Goal: Navigation & Orientation: Find specific page/section

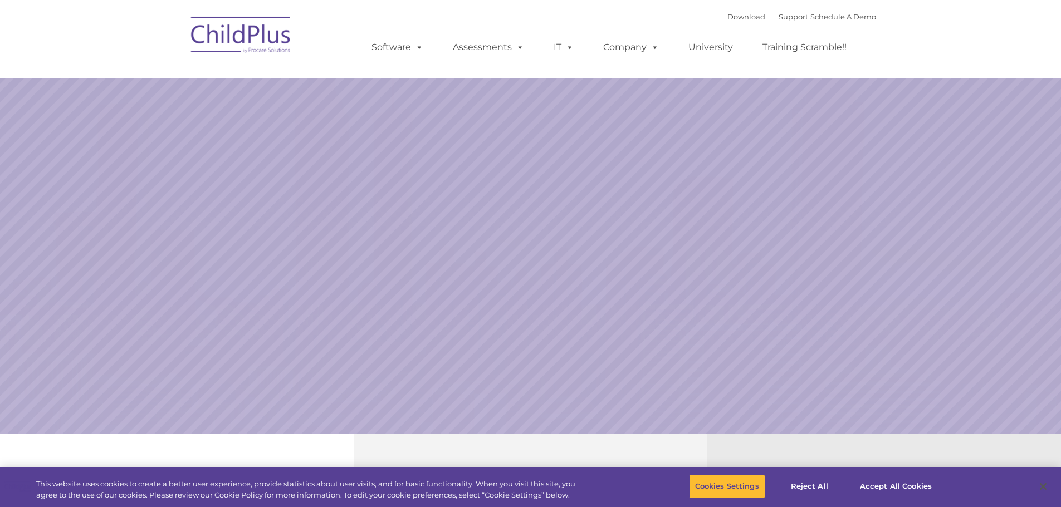
select select "MEDIUM"
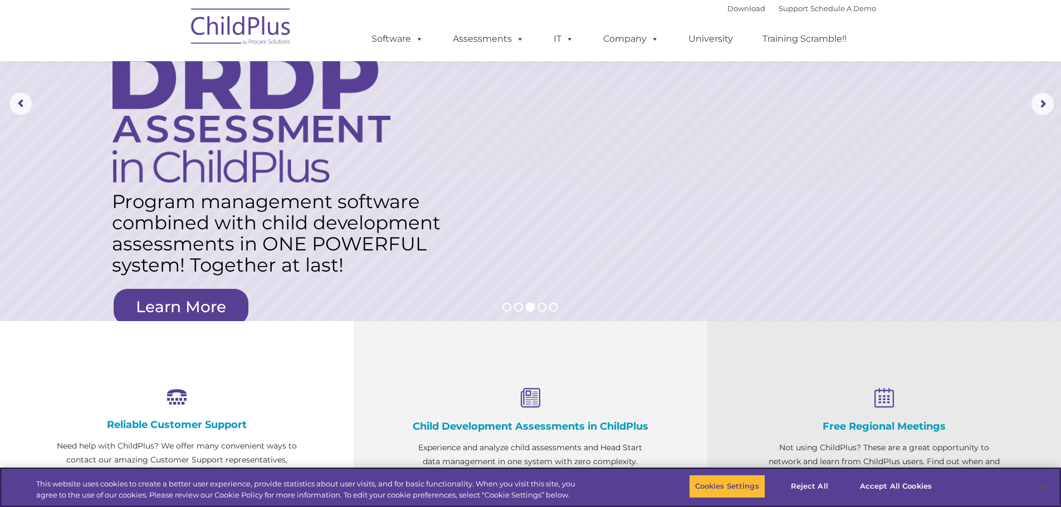
scroll to position [107, 0]
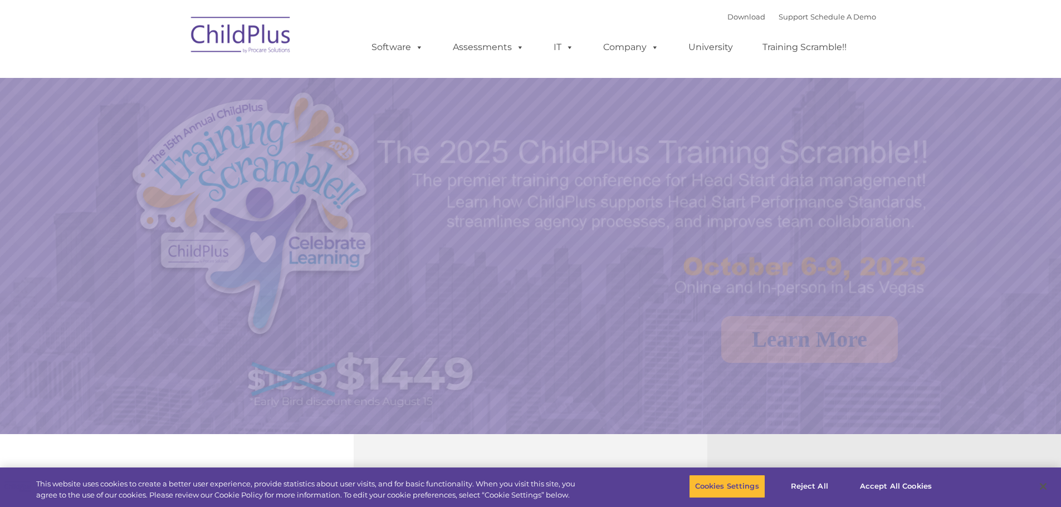
select select "MEDIUM"
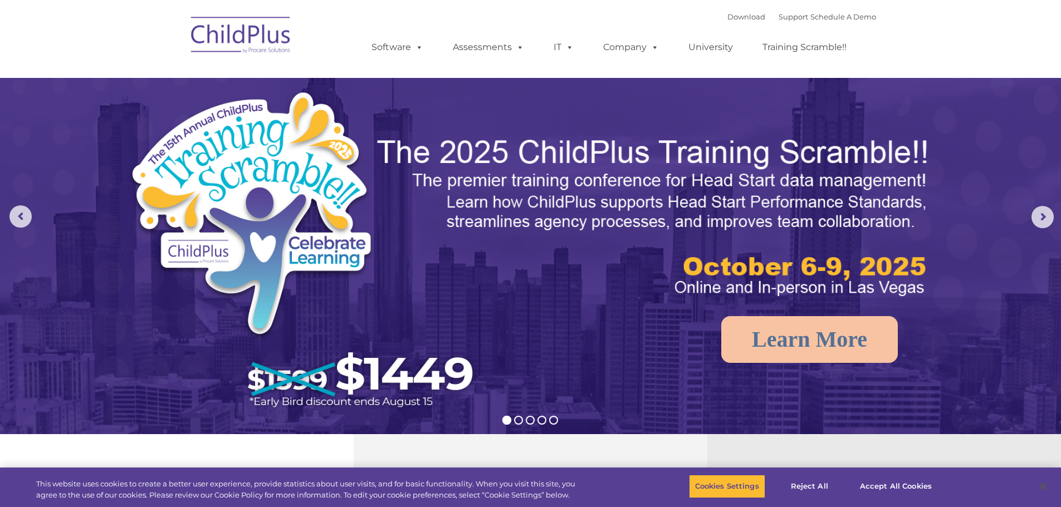
click at [237, 35] on img at bounding box center [240, 37] width 111 height 56
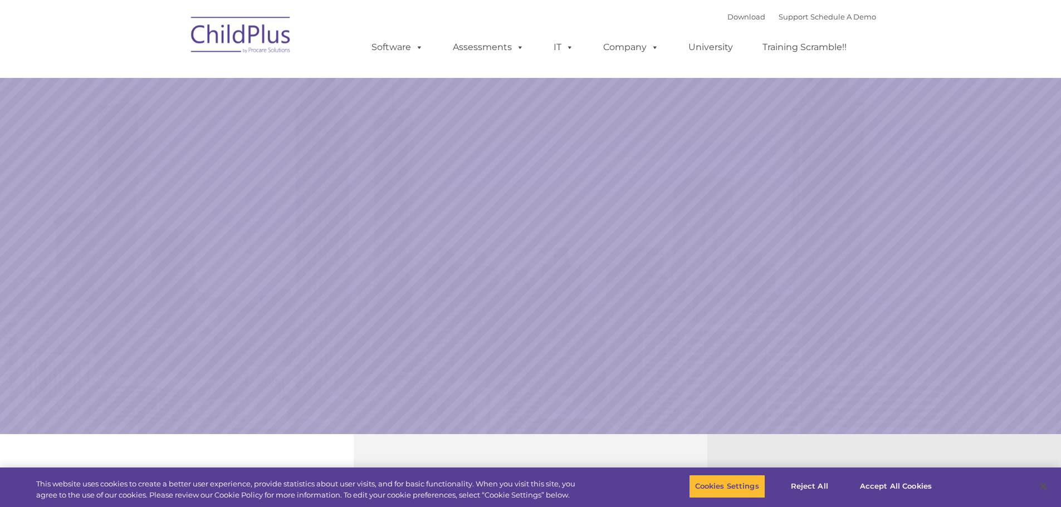
select select "MEDIUM"
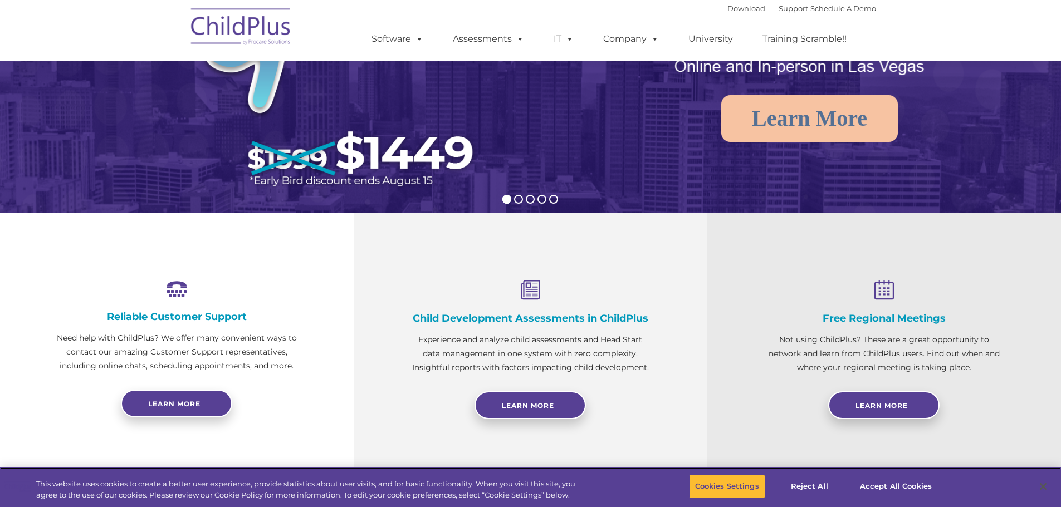
scroll to position [220, 0]
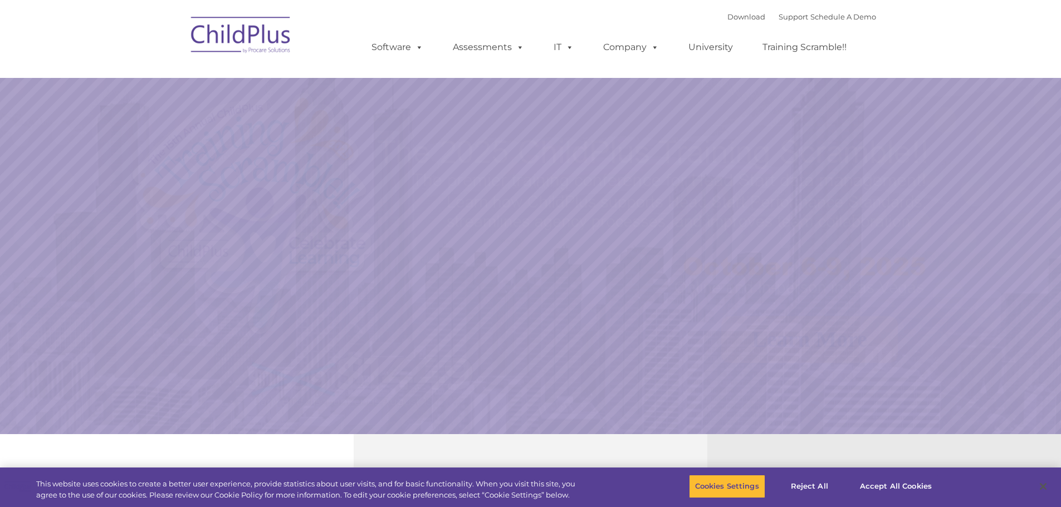
select select "MEDIUM"
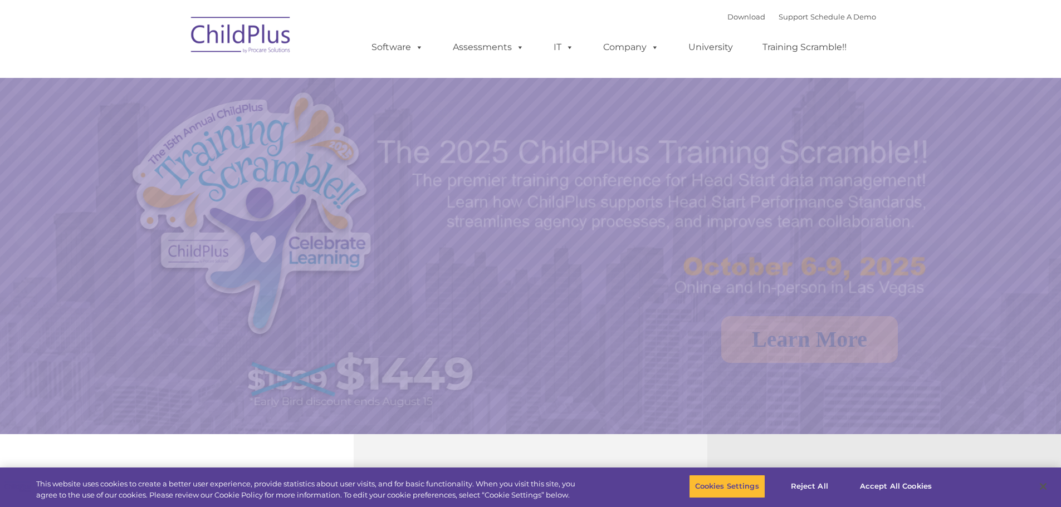
select select "MEDIUM"
